Goal: Information Seeking & Learning: Learn about a topic

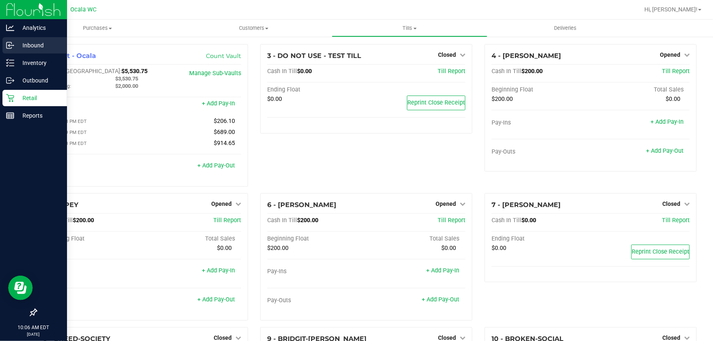
click at [15, 44] on p "Inbound" at bounding box center [38, 45] width 49 height 10
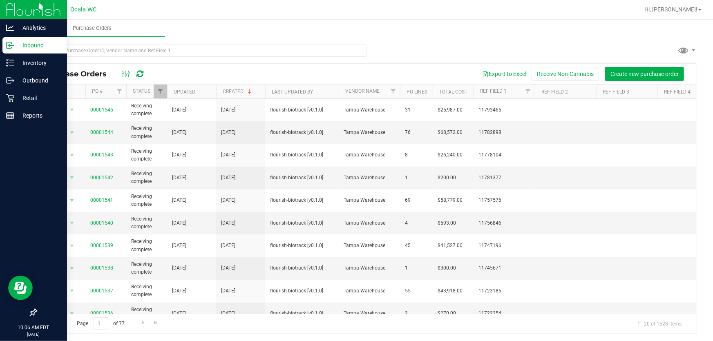
click at [359, 25] on ul "Purchase Orders" at bounding box center [376, 29] width 713 height 18
click at [8, 97] on icon at bounding box center [10, 98] width 8 height 8
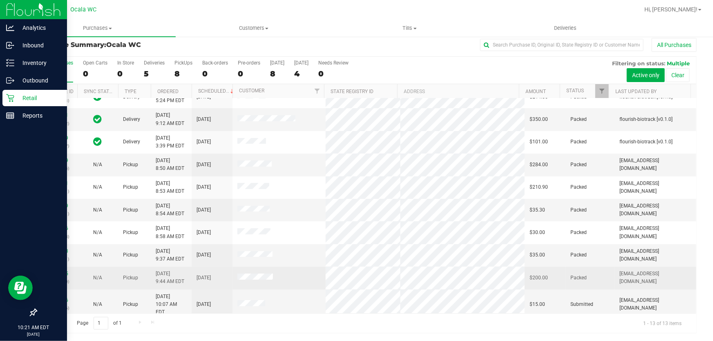
scroll to position [78, 0]
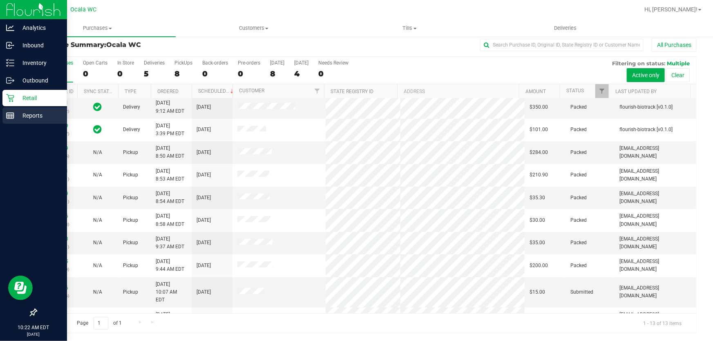
click at [14, 114] on p "Reports" at bounding box center [38, 116] width 49 height 10
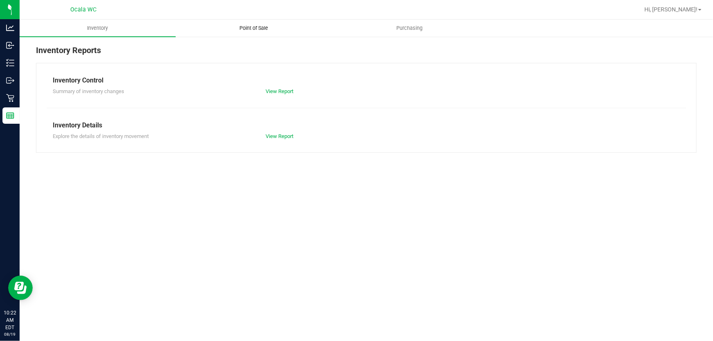
click at [266, 28] on span "Point of Sale" at bounding box center [253, 28] width 51 height 7
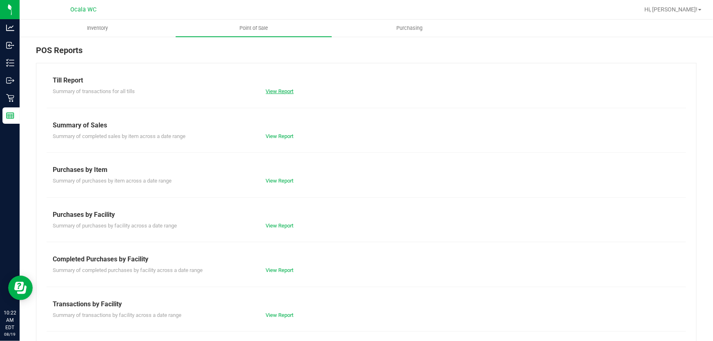
click at [271, 93] on link "View Report" at bounding box center [280, 91] width 28 height 6
